Goal: Find contact information: Find contact information

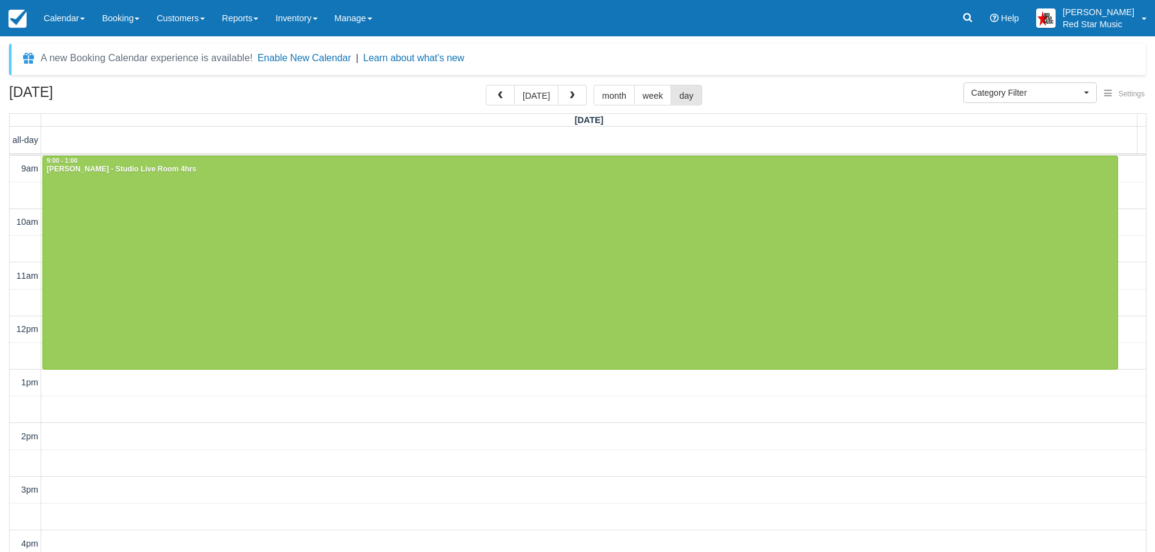
select select
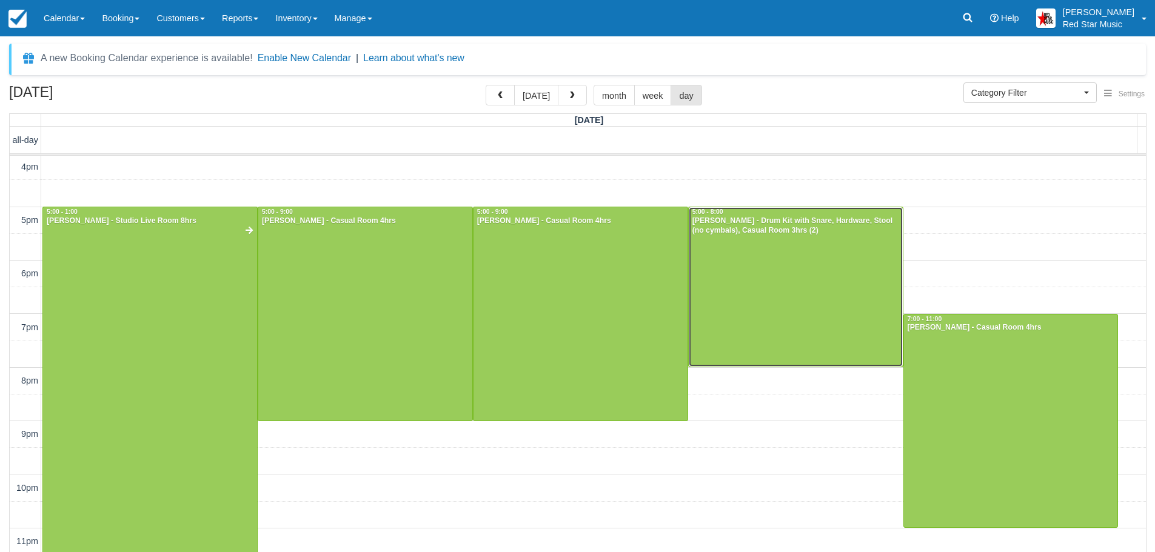
click at [723, 305] on div at bounding box center [796, 286] width 214 height 159
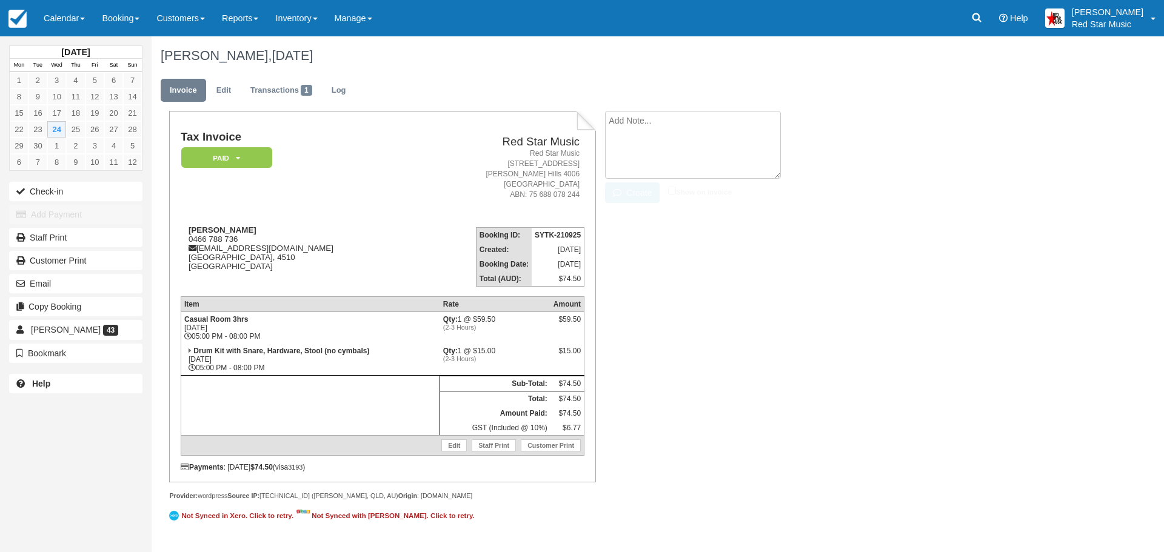
click at [715, 124] on textarea at bounding box center [693, 145] width 176 height 68
type textarea "4"
click at [625, 201] on button "Create" at bounding box center [632, 192] width 55 height 21
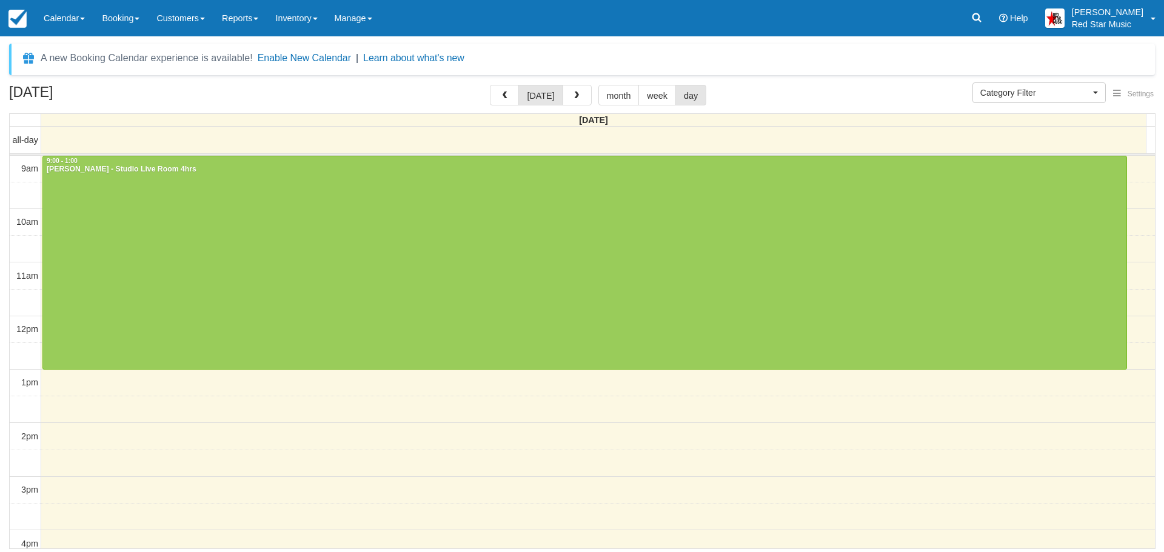
select select
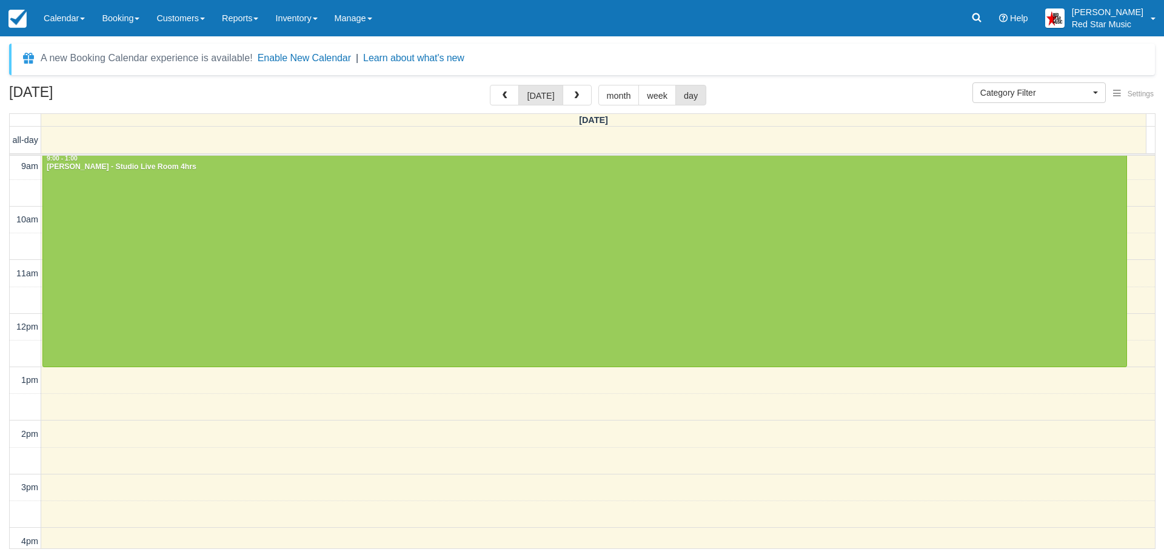
scroll to position [410, 0]
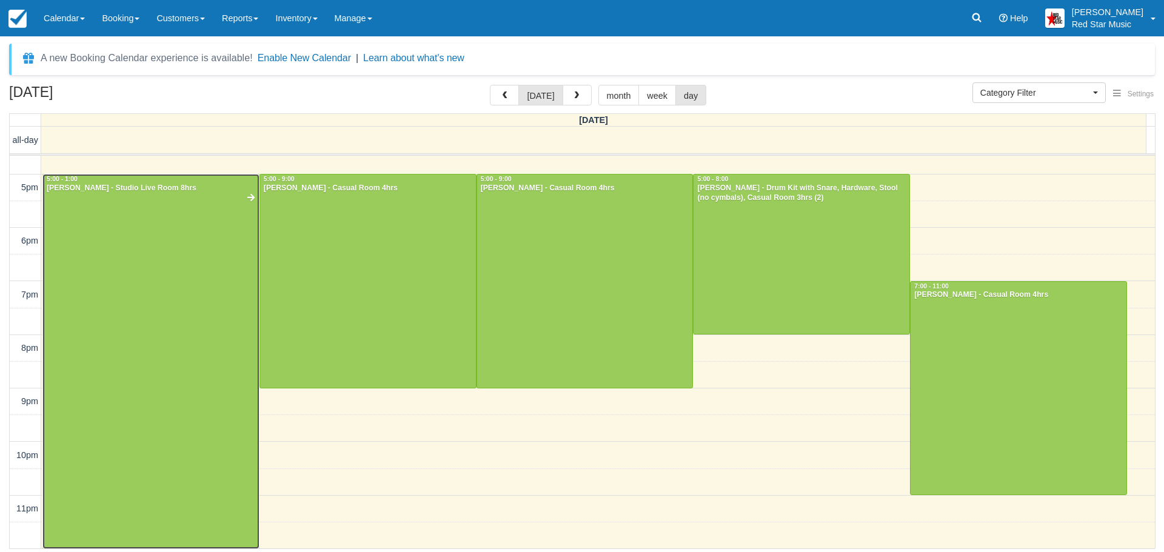
click at [165, 277] on div at bounding box center [151, 362] width 216 height 374
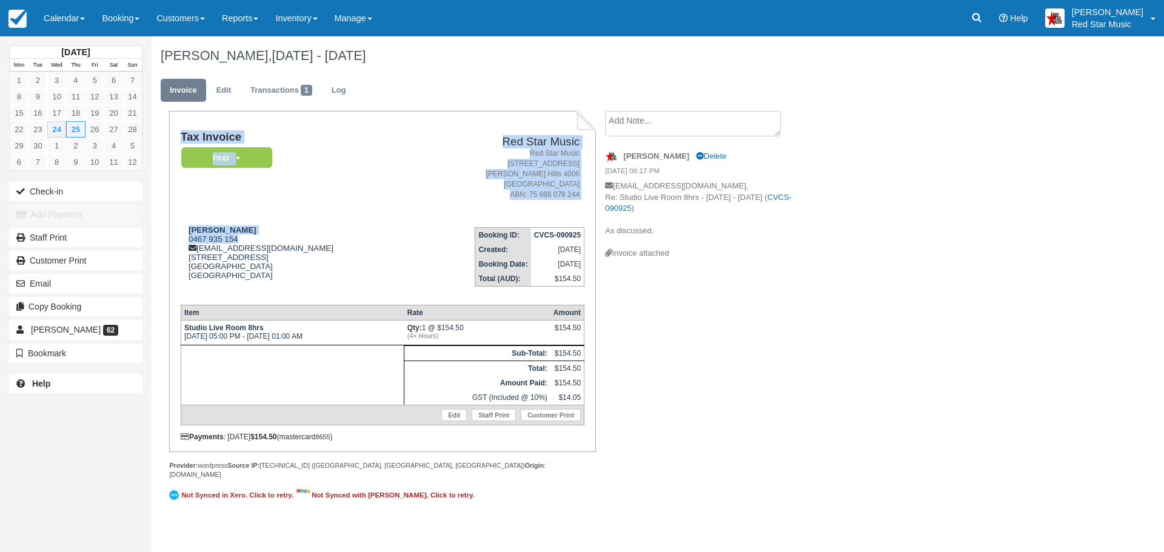
drag, startPoint x: 249, startPoint y: 240, endPoint x: 178, endPoint y: 240, distance: 70.9
click at [178, 240] on div "Tax Invoice Paid   Pending Reserved Deposit Waiting Cancelled Red Star Music Re…" at bounding box center [382, 281] width 426 height 341
click at [232, 236] on div "Cameron McCulloch 0467 935 154 cameronjmcculloch@gmail.com 1/65 Berwick Street …" at bounding box center [298, 260] width 235 height 70
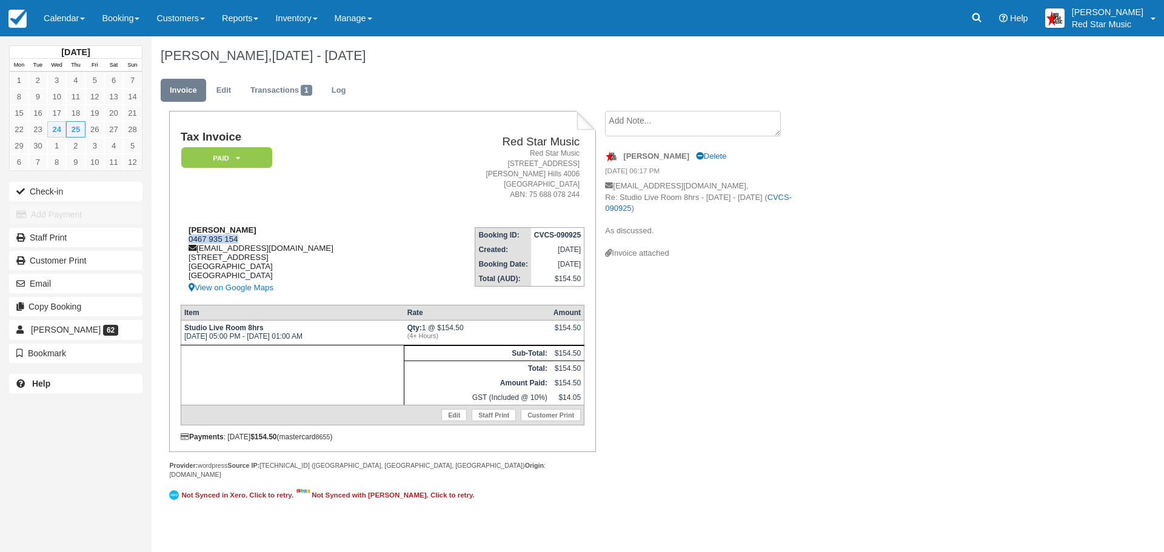
drag, startPoint x: 241, startPoint y: 237, endPoint x: 184, endPoint y: 237, distance: 57.0
click at [184, 237] on div "Cameron McCulloch 0467 935 154 cameronjmcculloch@gmail.com 1/65 Berwick Street …" at bounding box center [298, 260] width 235 height 70
copy div "0467 935 154"
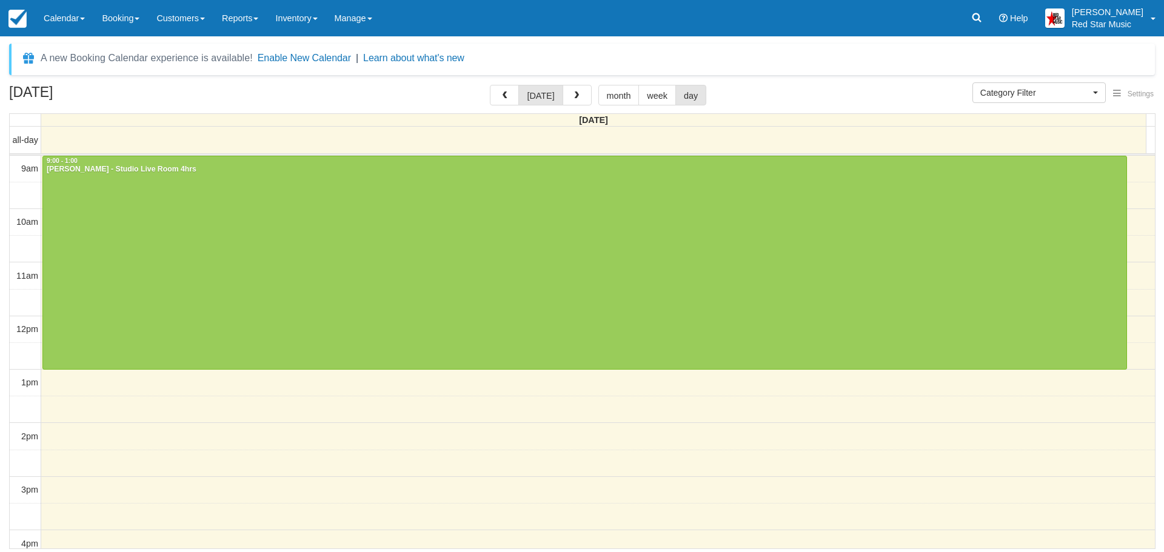
select select
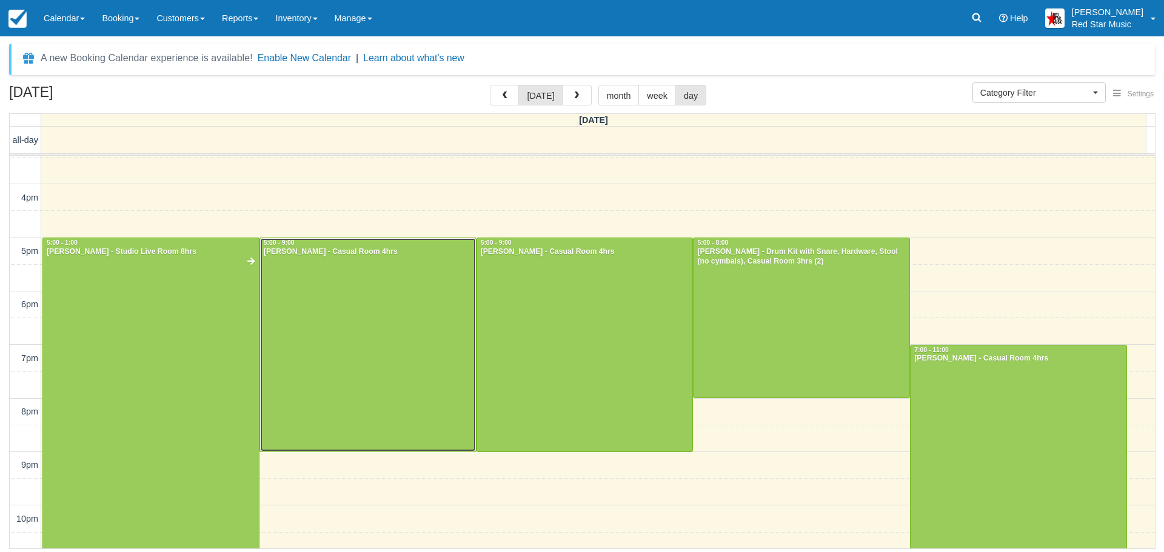
click at [372, 347] on div at bounding box center [368, 344] width 216 height 213
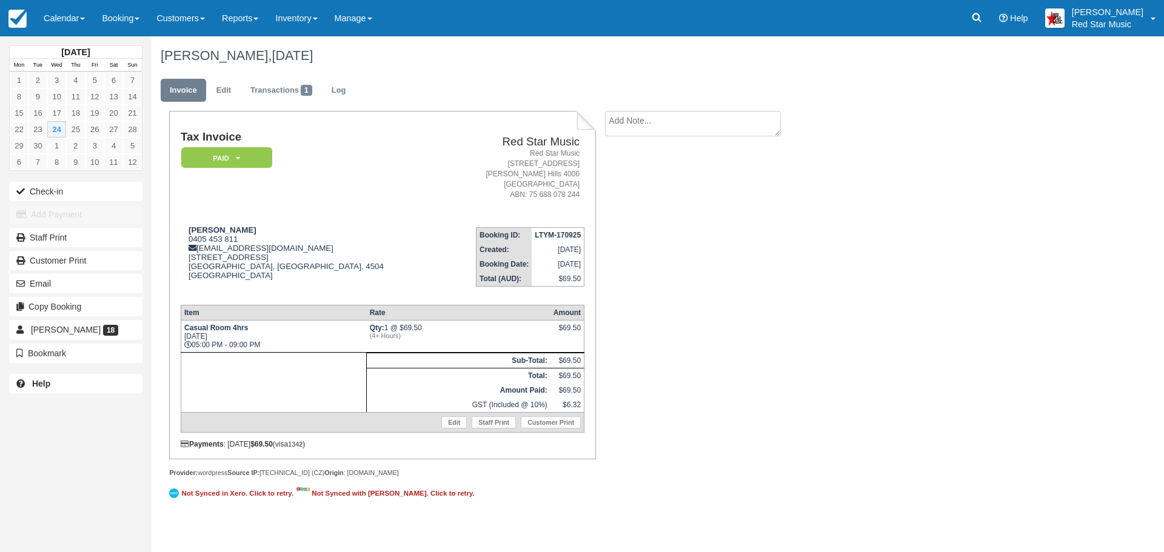
click at [642, 139] on li "Create Show on invoice" at bounding box center [707, 127] width 204 height 32
click at [642, 133] on textarea at bounding box center [693, 123] width 176 height 25
type textarea "1"
click at [631, 184] on button "Create" at bounding box center [632, 192] width 55 height 21
drag, startPoint x: 238, startPoint y: 238, endPoint x: 189, endPoint y: 240, distance: 48.5
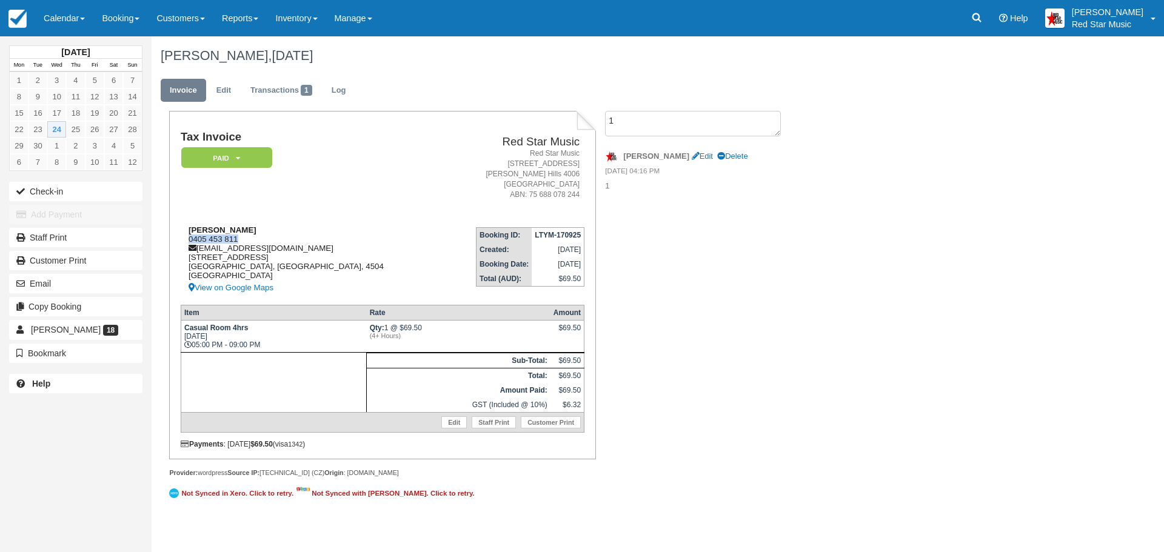
click at [189, 240] on div "Chris Gorman 0405 453 811 chrisfrancisgorman@gmail.com 12 Friarbird Drive Naran…" at bounding box center [312, 260] width 263 height 70
copy div "0405 453 811"
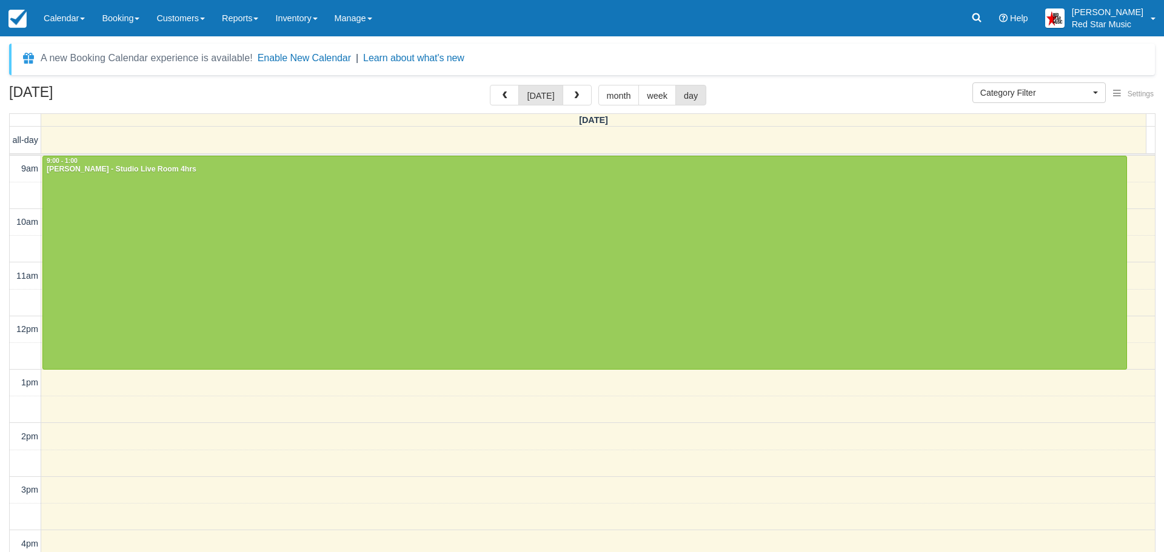
select select
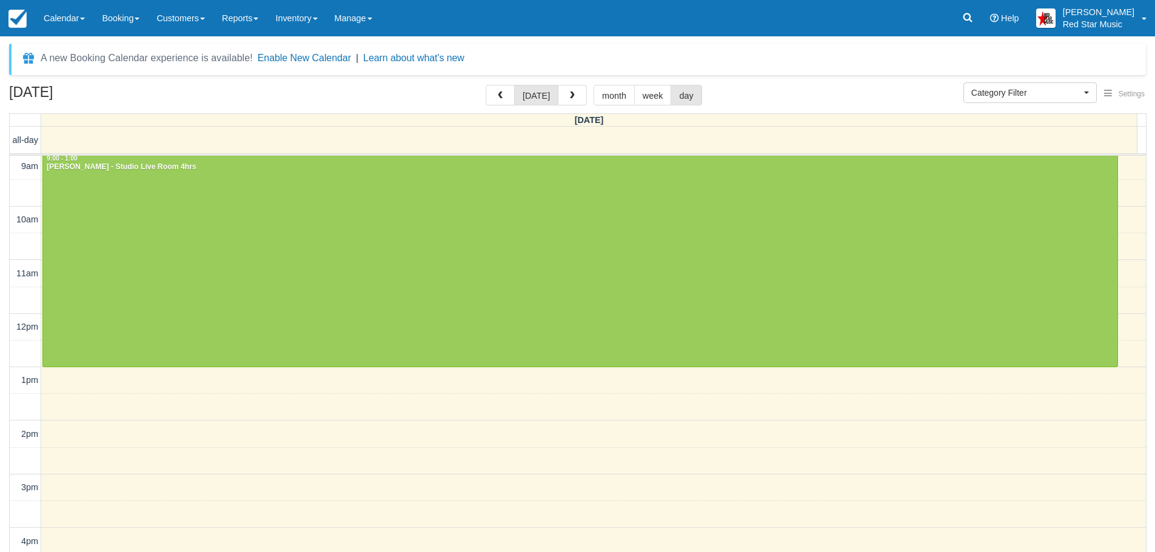
scroll to position [375, 0]
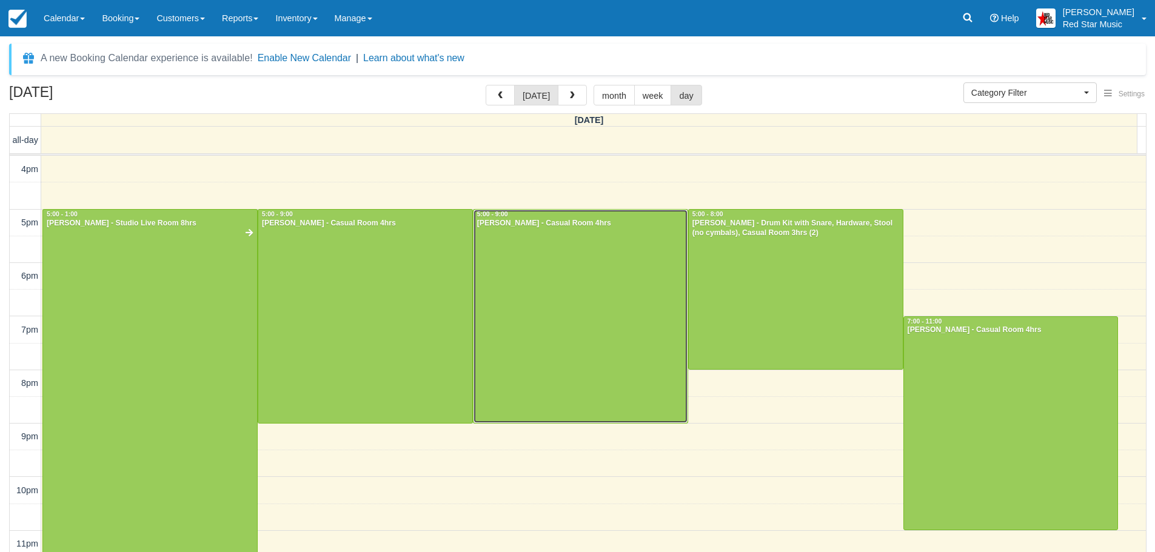
click at [549, 316] on div at bounding box center [580, 316] width 214 height 213
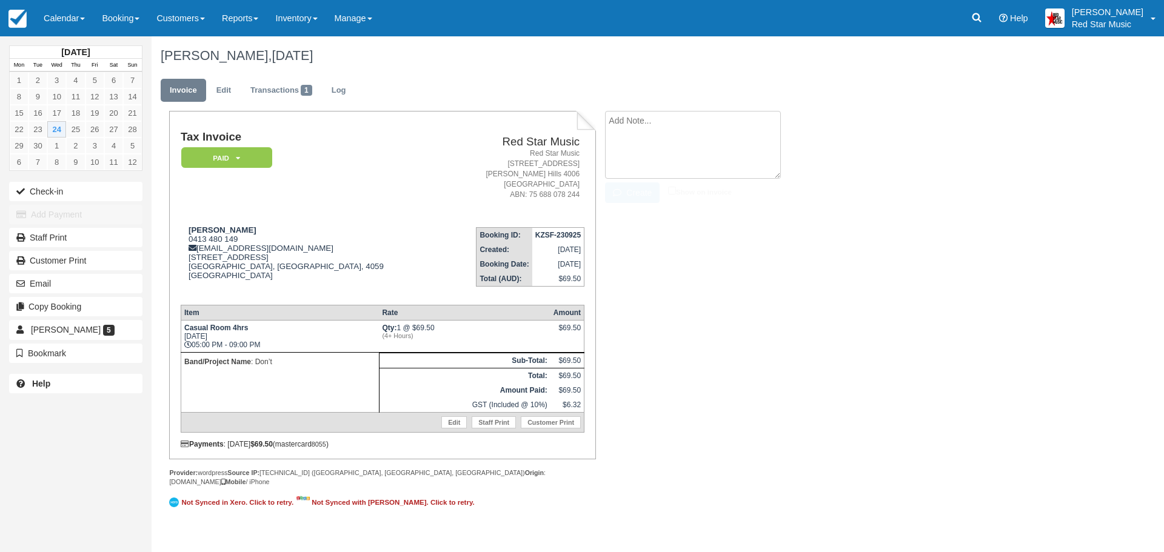
click at [696, 132] on textarea at bounding box center [693, 145] width 176 height 68
type textarea "2"
click at [647, 198] on button "Create" at bounding box center [632, 192] width 55 height 21
drag, startPoint x: 249, startPoint y: 236, endPoint x: 187, endPoint y: 239, distance: 62.5
click at [187, 239] on div "Mitch McClure 0413 480 149 mitchellmcclure1@gmail.com 19 grace st Red hill, Que…" at bounding box center [312, 260] width 263 height 70
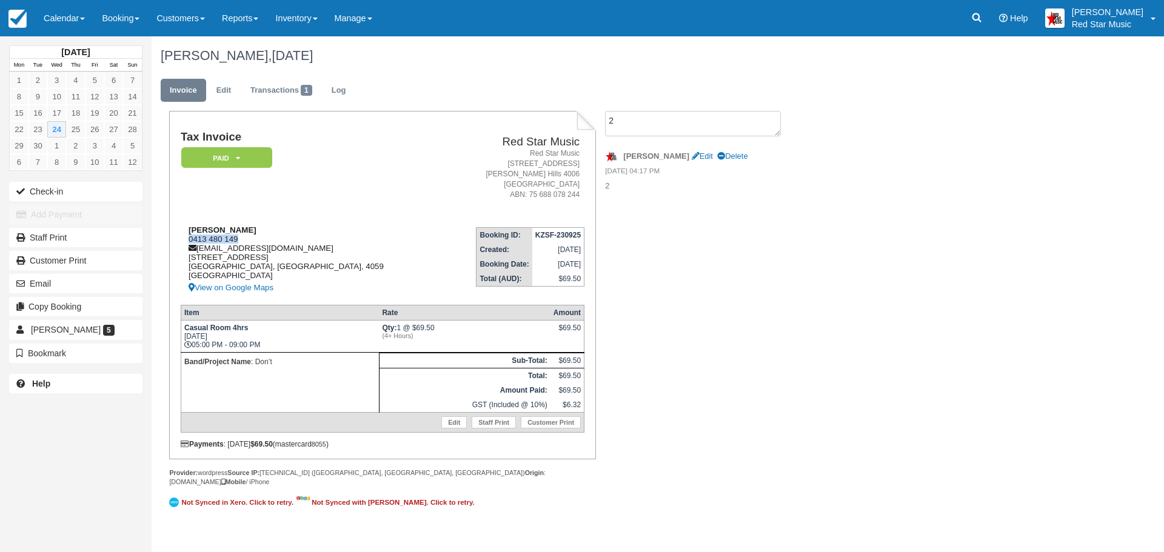
copy div "0413 480 149"
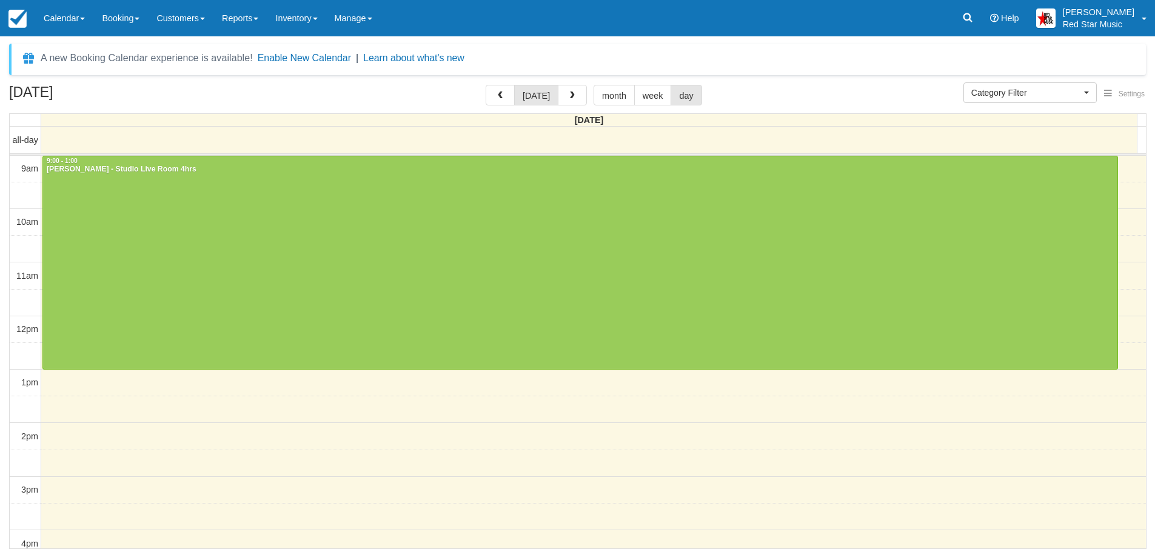
select select
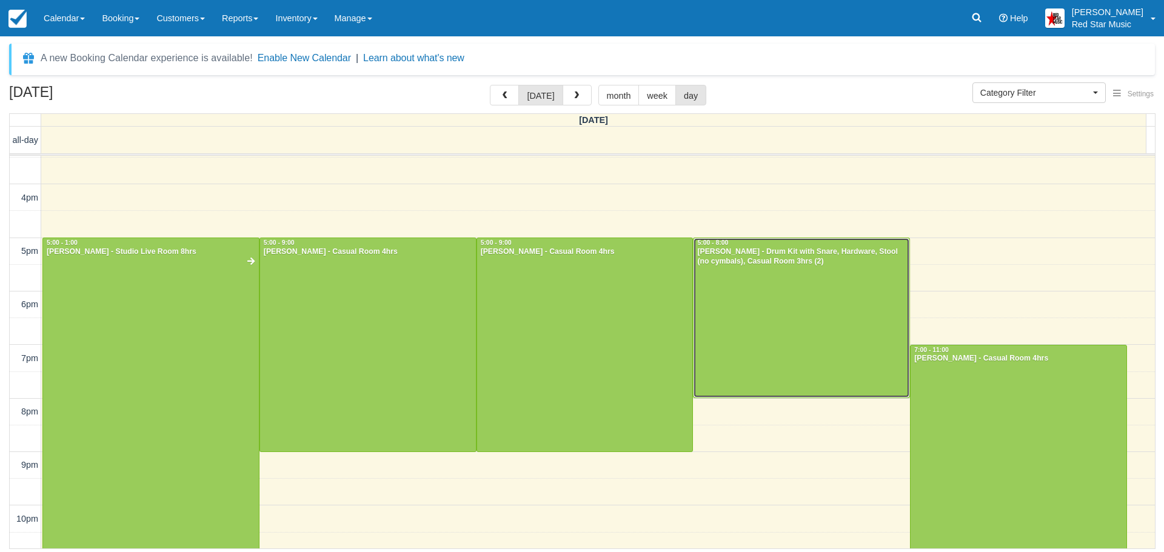
click at [754, 304] on div at bounding box center [801, 317] width 216 height 159
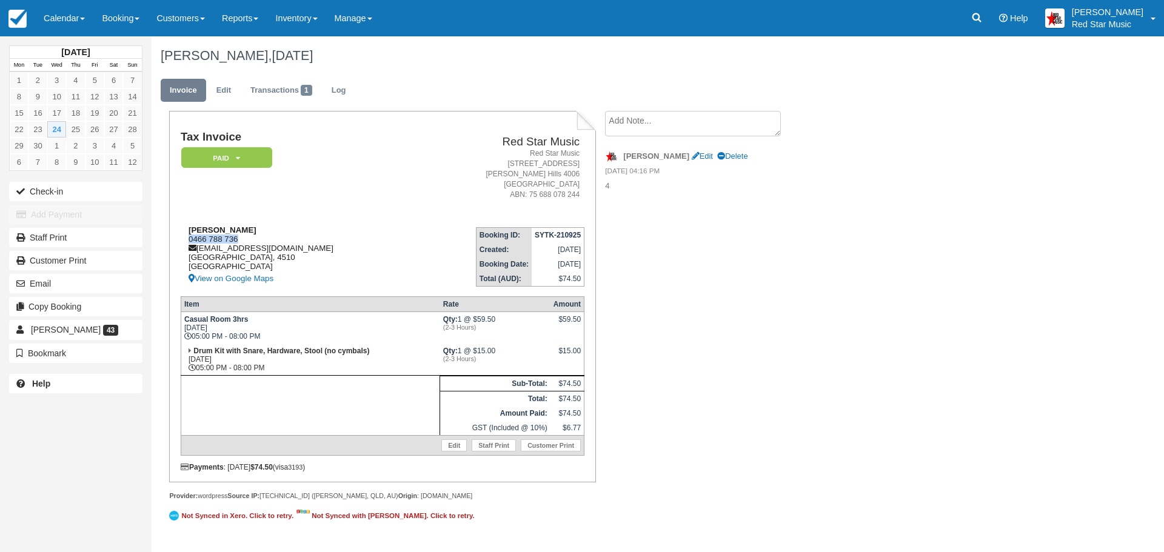
drag, startPoint x: 244, startPoint y: 237, endPoint x: 188, endPoint y: 239, distance: 55.8
click at [188, 239] on div "[PERSON_NAME] 0466 788 736 [EMAIL_ADDRESS][DOMAIN_NAME] [GEOGRAPHIC_DATA] [GEOG…" at bounding box center [299, 255] width 236 height 61
copy div "0466 788 736"
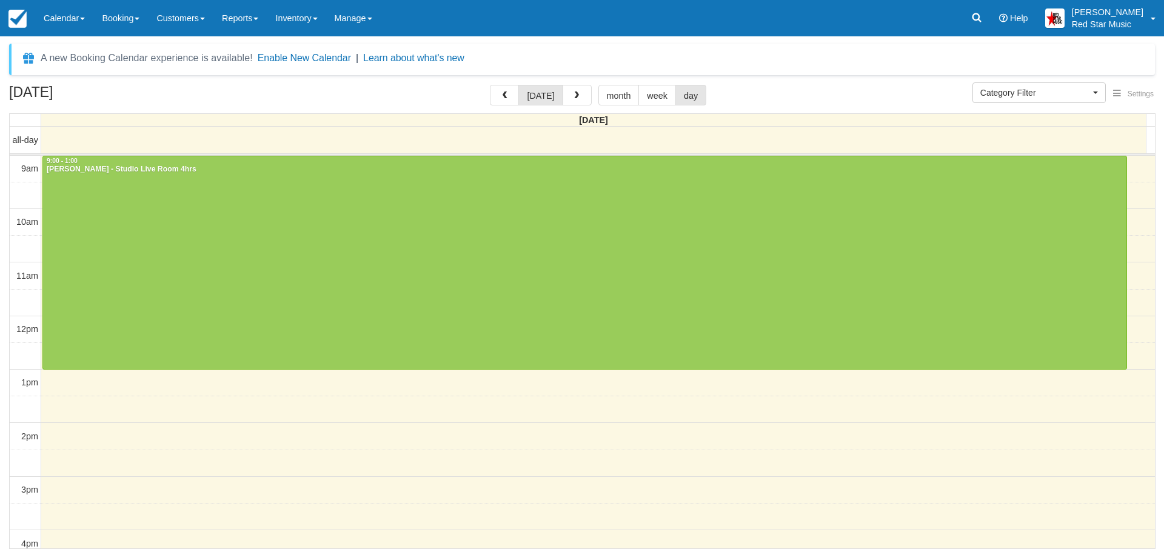
select select
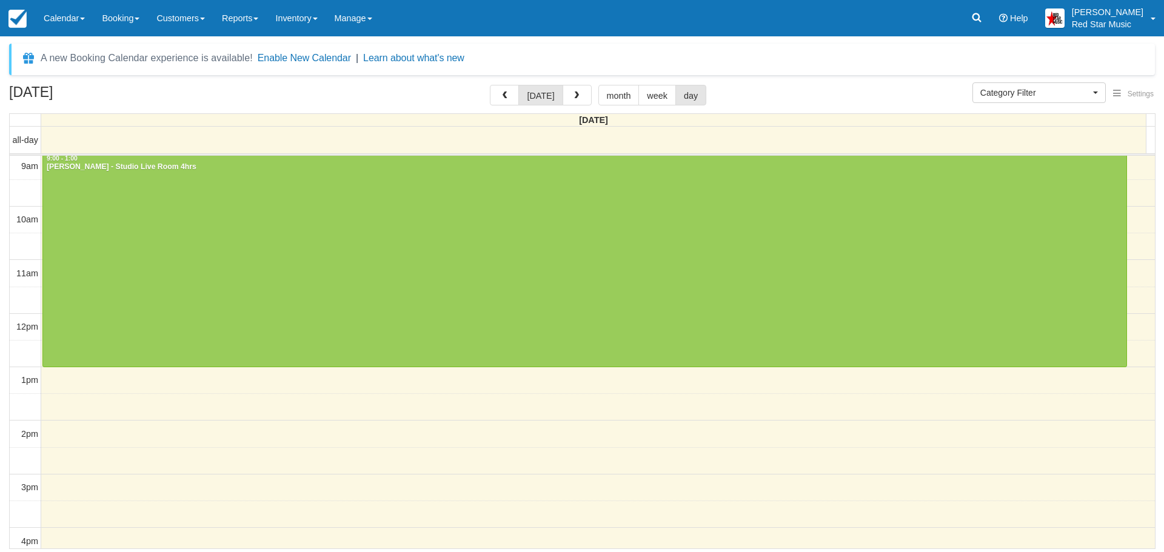
scroll to position [346, 0]
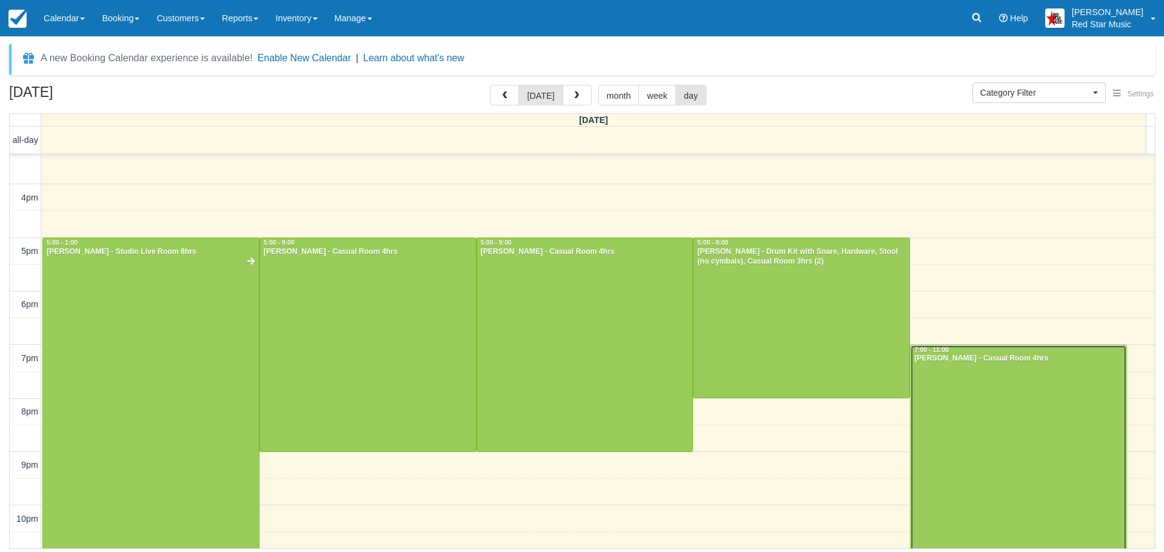
click at [1018, 422] on div at bounding box center [1018, 451] width 216 height 213
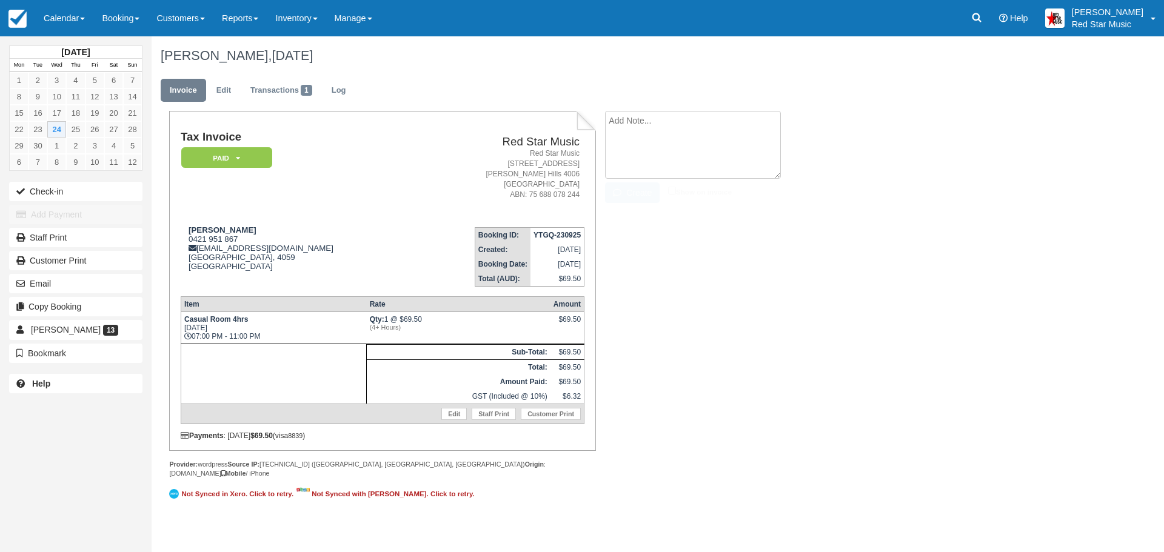
click at [704, 113] on textarea at bounding box center [693, 145] width 176 height 68
type textarea "3"
click at [627, 197] on button "Create" at bounding box center [632, 192] width 55 height 21
drag, startPoint x: 239, startPoint y: 238, endPoint x: 185, endPoint y: 238, distance: 53.9
click at [185, 238] on div "[PERSON_NAME] 0421 951 867 [EMAIL_ADDRESS][DOMAIN_NAME] [GEOGRAPHIC_DATA] View …" at bounding box center [298, 255] width 235 height 61
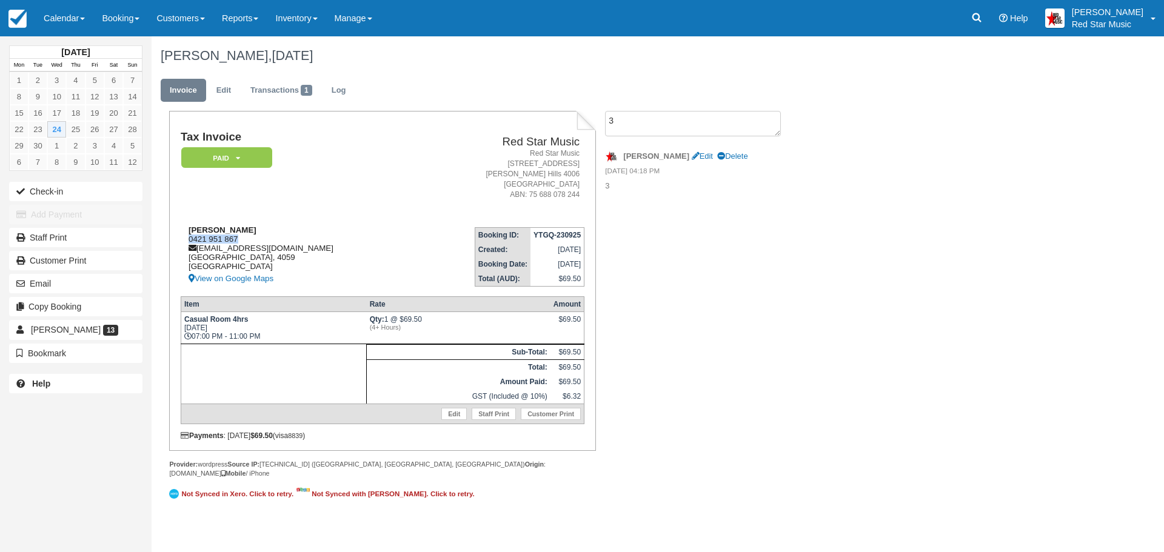
copy div "0421 951 867"
